Goal: Task Accomplishment & Management: Use online tool/utility

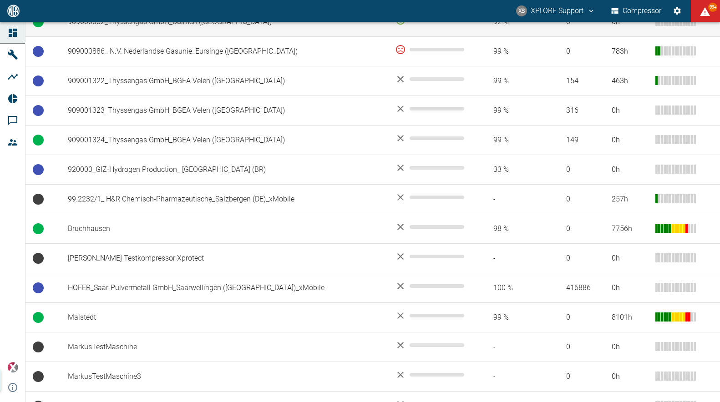
scroll to position [865, 0]
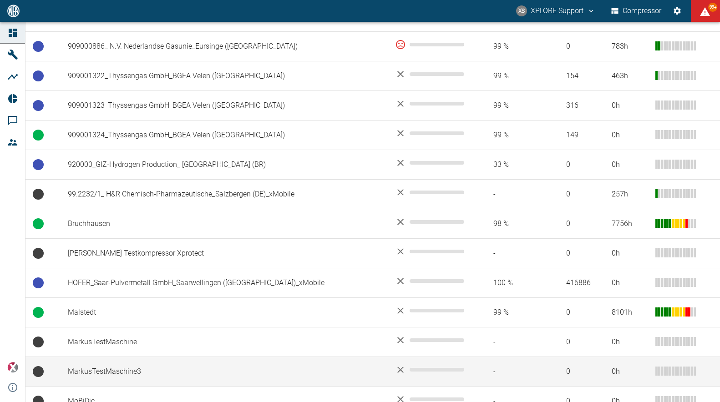
click at [149, 357] on td "MarkusTestMaschine3" at bounding box center [224, 372] width 327 height 30
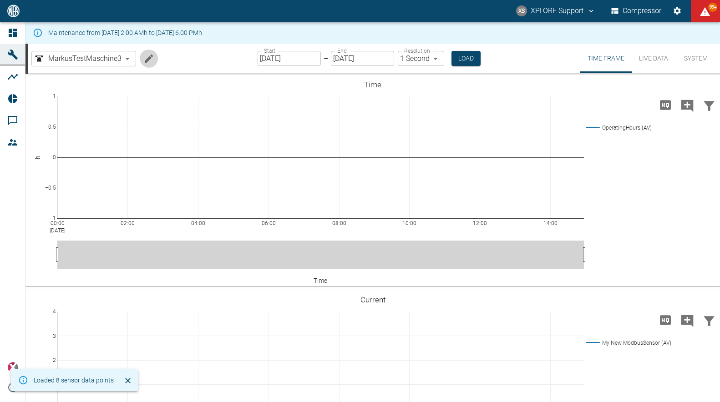
click at [153, 61] on icon "Edit machine" at bounding box center [148, 58] width 11 height 11
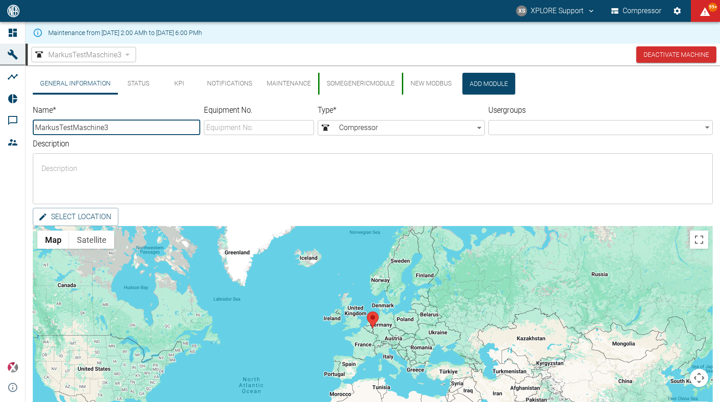
click at [426, 78] on button "NEW MODBUS" at bounding box center [430, 84] width 57 height 22
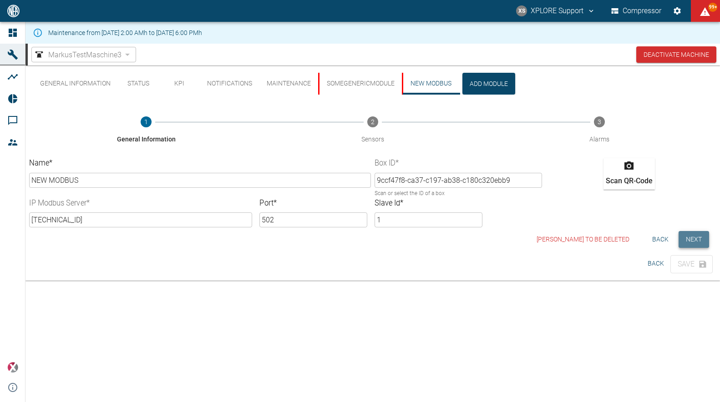
click at [691, 234] on button "Next" at bounding box center [694, 239] width 31 height 17
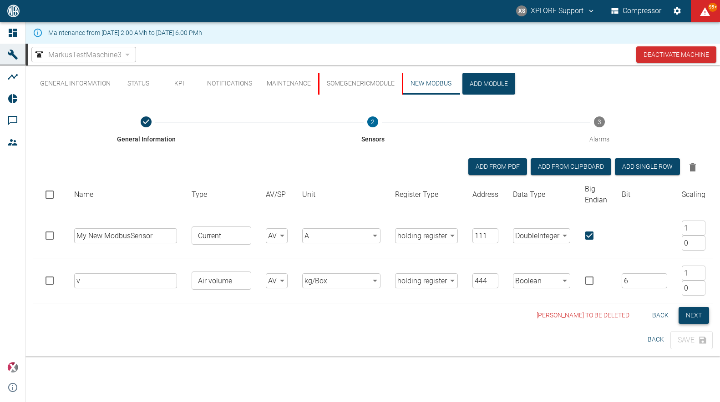
click at [689, 313] on button "Next" at bounding box center [694, 315] width 31 height 17
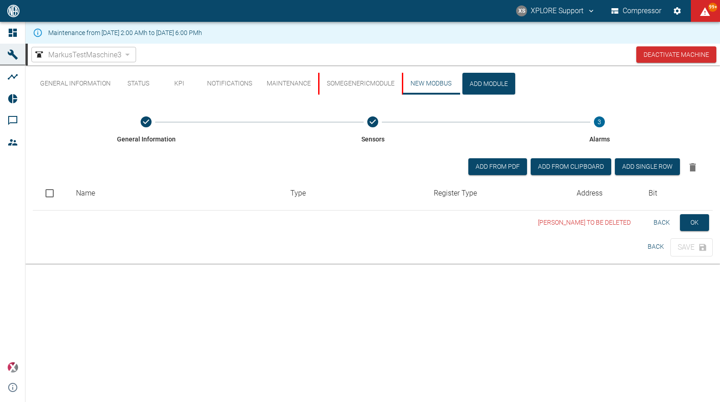
click at [664, 225] on button "Back" at bounding box center [661, 222] width 29 height 17
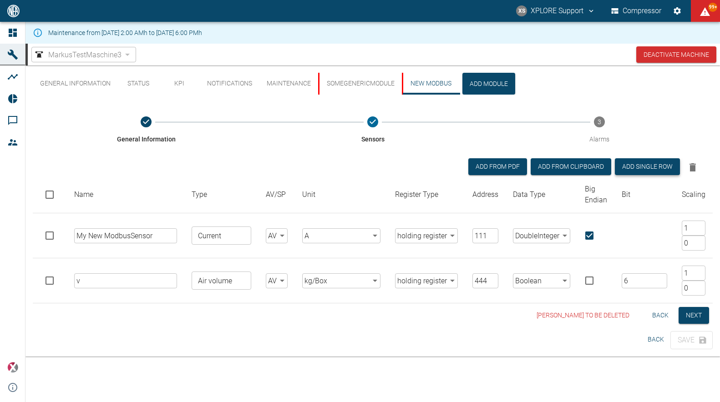
click at [651, 171] on button "Add single row" at bounding box center [647, 166] width 65 height 17
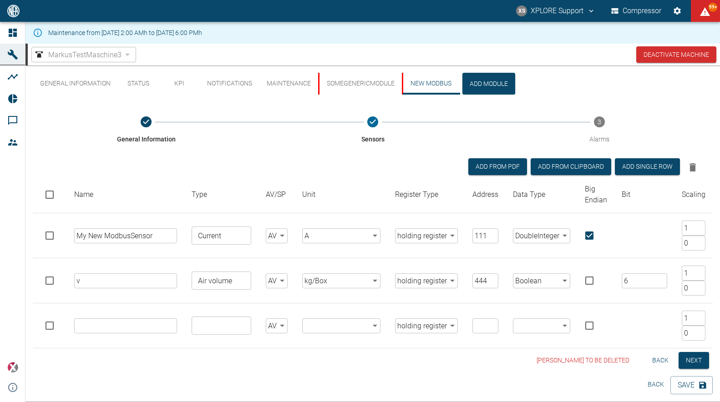
click at [128, 331] on input "text" at bounding box center [125, 326] width 103 height 15
click at [137, 352] on div "General Information Sensors 3 Alarms Add from PDF Add from Clipboard Add single…" at bounding box center [373, 238] width 680 height 264
